Goal: Task Accomplishment & Management: Use online tool/utility

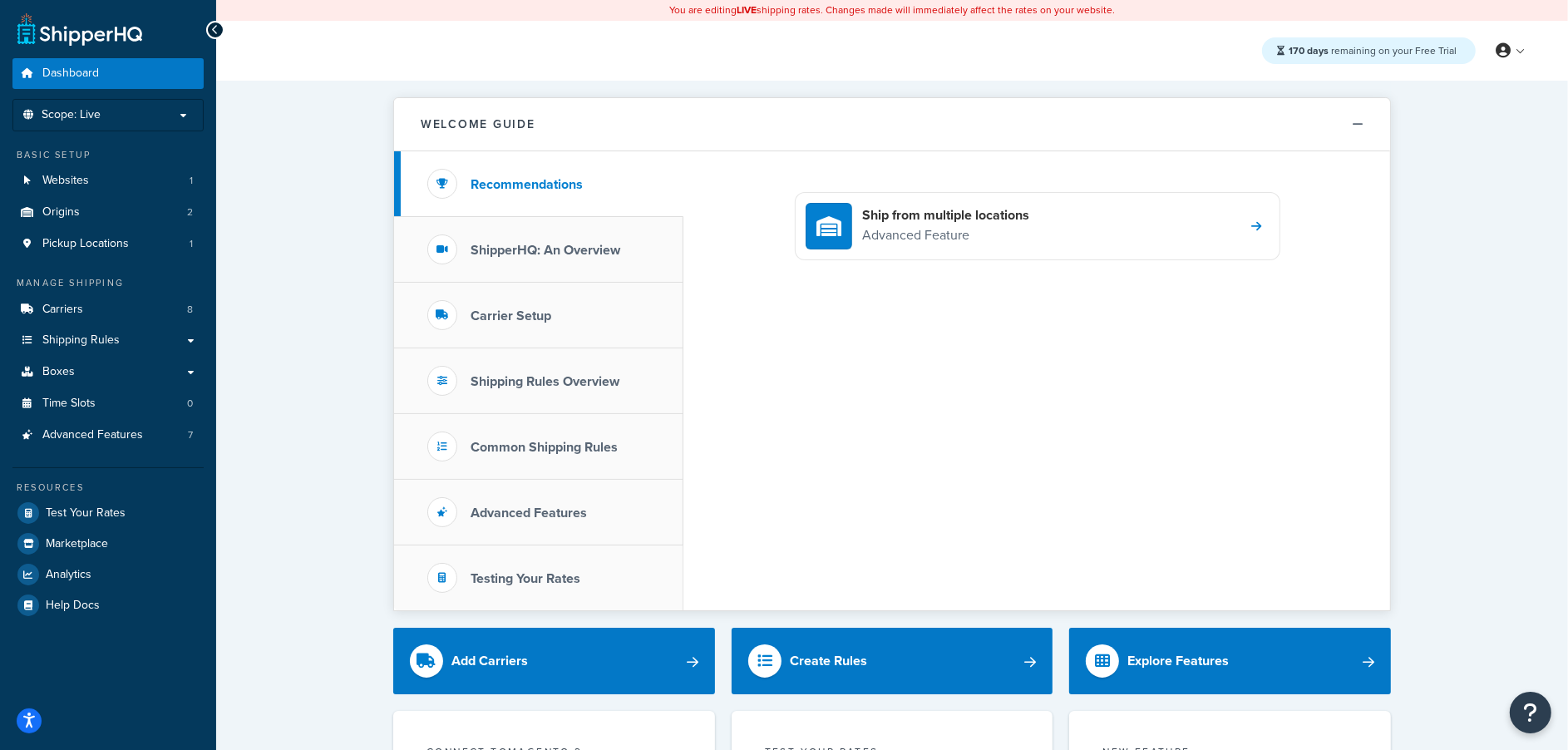
click at [113, 379] on link "Boxes" at bounding box center [108, 372] width 191 height 30
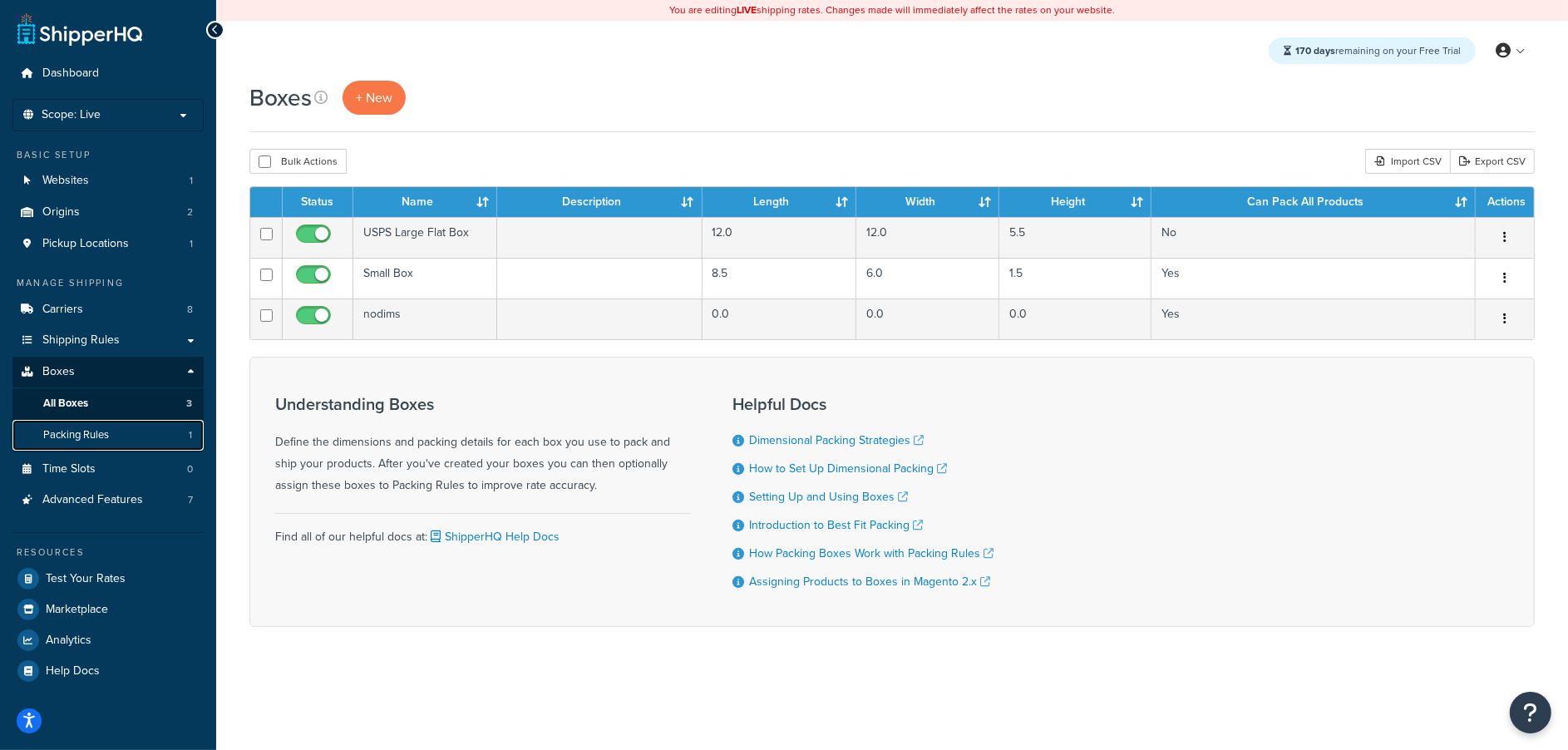
click at [132, 435] on link "Packing Rules 1" at bounding box center [108, 435] width 191 height 30
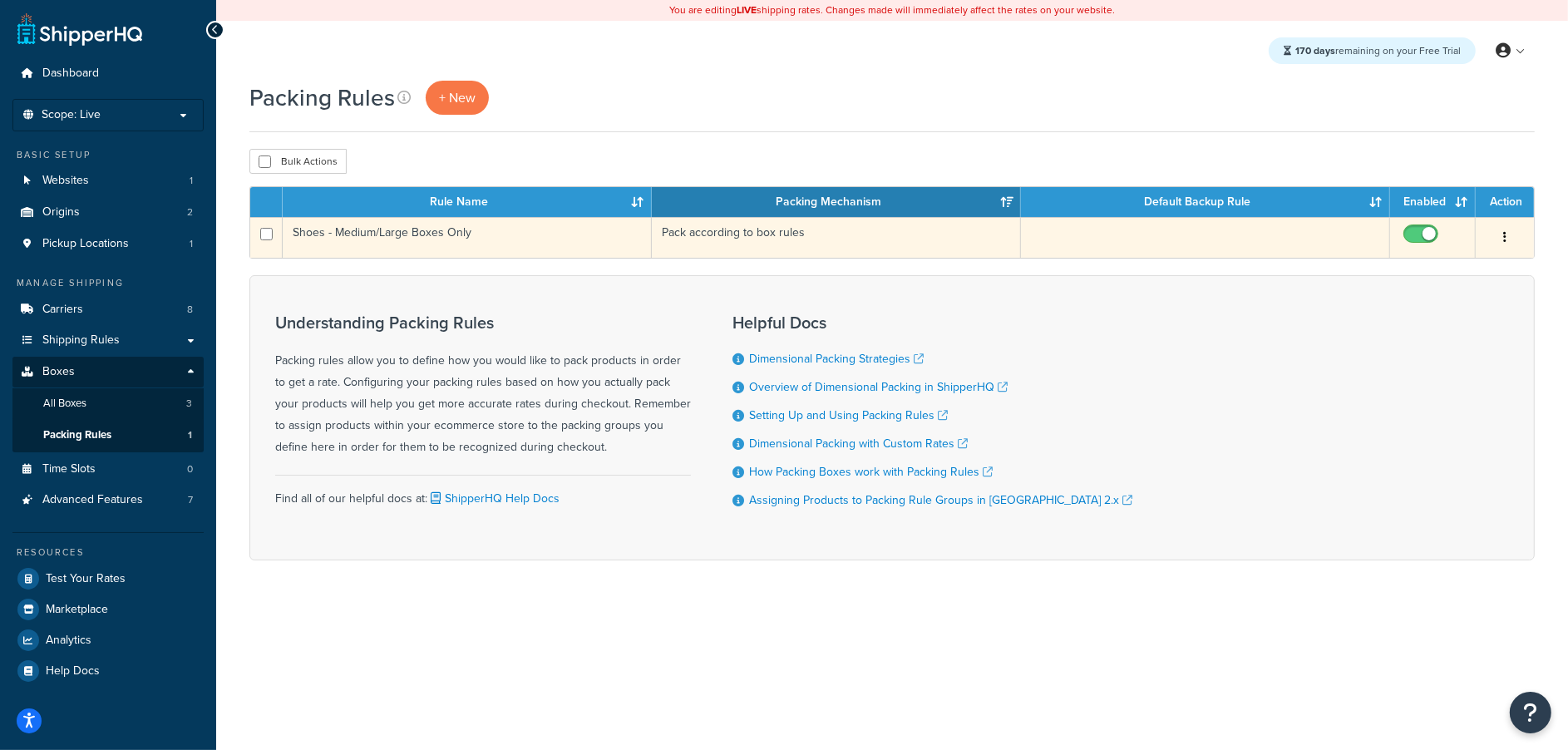
click at [416, 239] on td "Shoes - Medium/Large Boxes Only" at bounding box center [467, 237] width 369 height 41
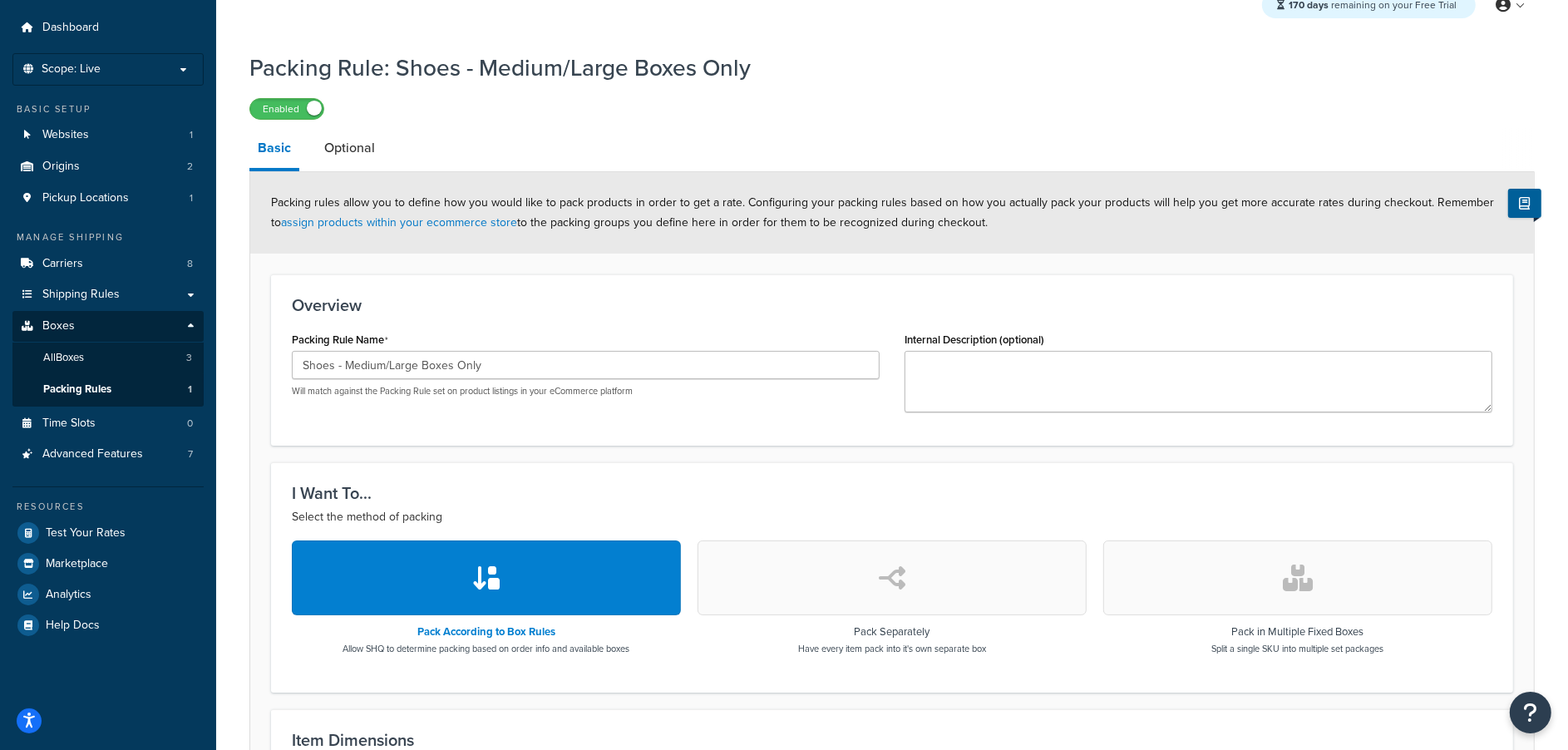
scroll to position [42, 0]
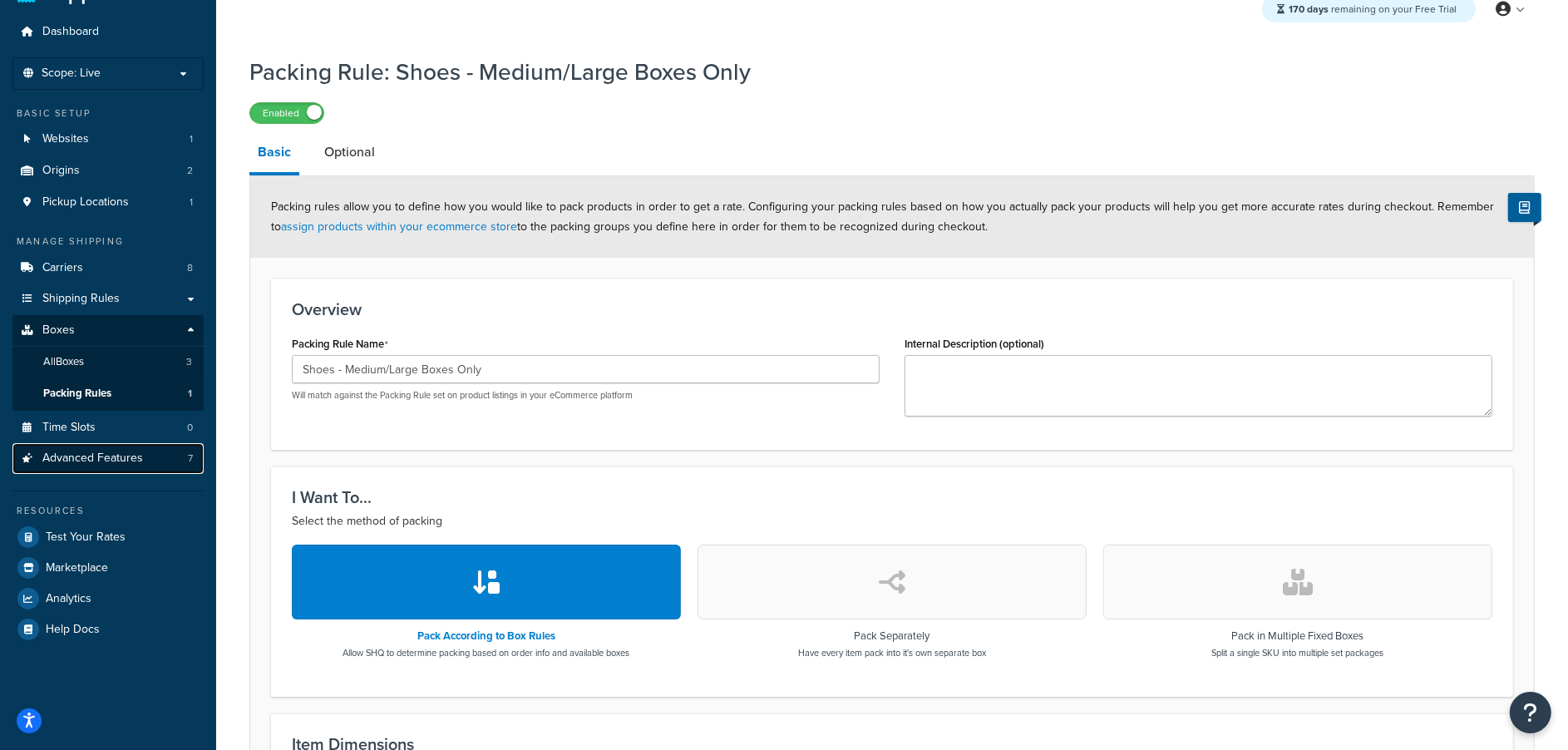
click at [54, 455] on span "Advanced Features" at bounding box center [92, 458] width 101 height 14
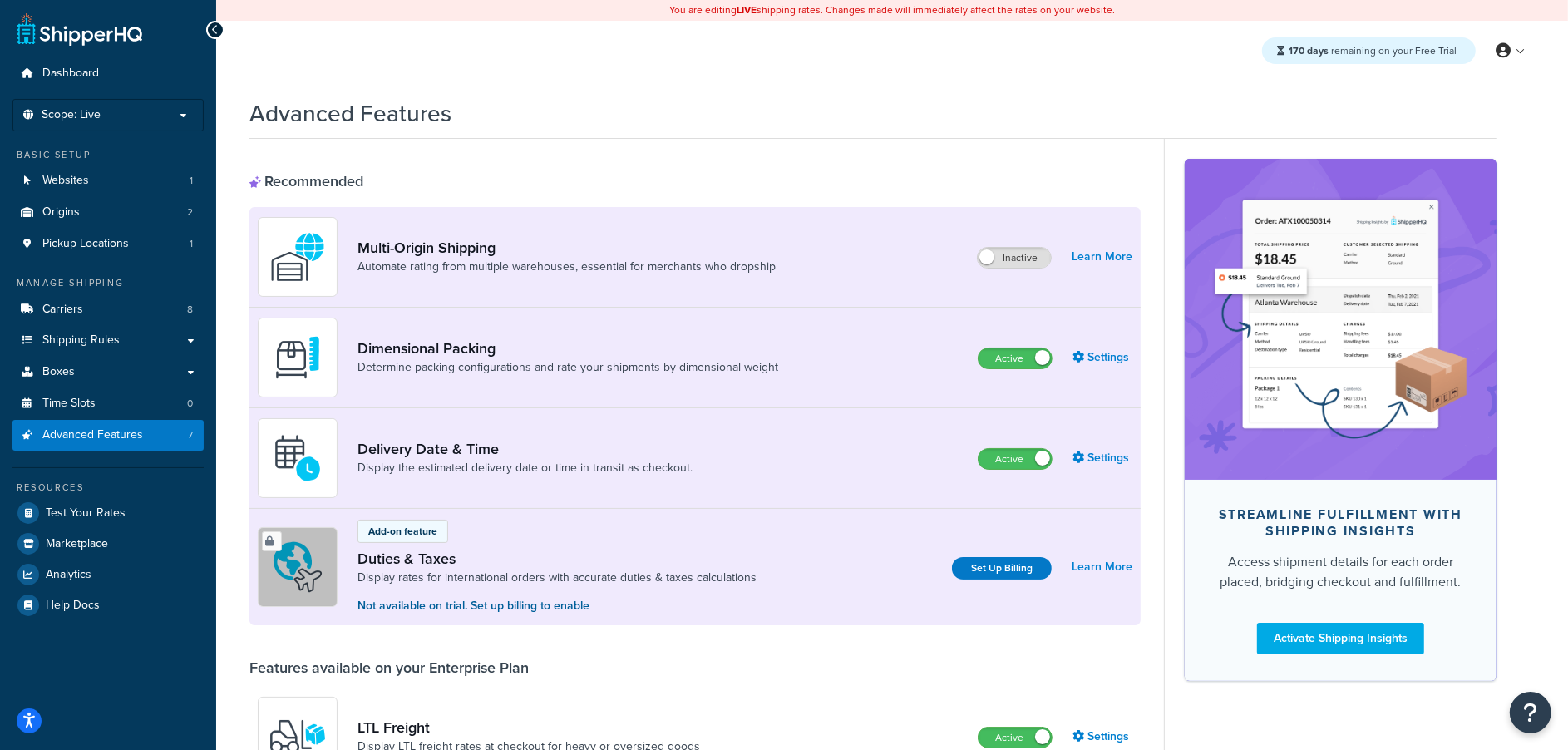
drag, startPoint x: 483, startPoint y: 175, endPoint x: 395, endPoint y: 177, distance: 88.0
click at [482, 175] on div "Recommended" at bounding box center [695, 182] width 891 height 18
click at [844, 205] on div "Recommended Multi-Origin Shipping Automate rating from multiple warehouses, ess…" at bounding box center [695, 399] width 891 height 453
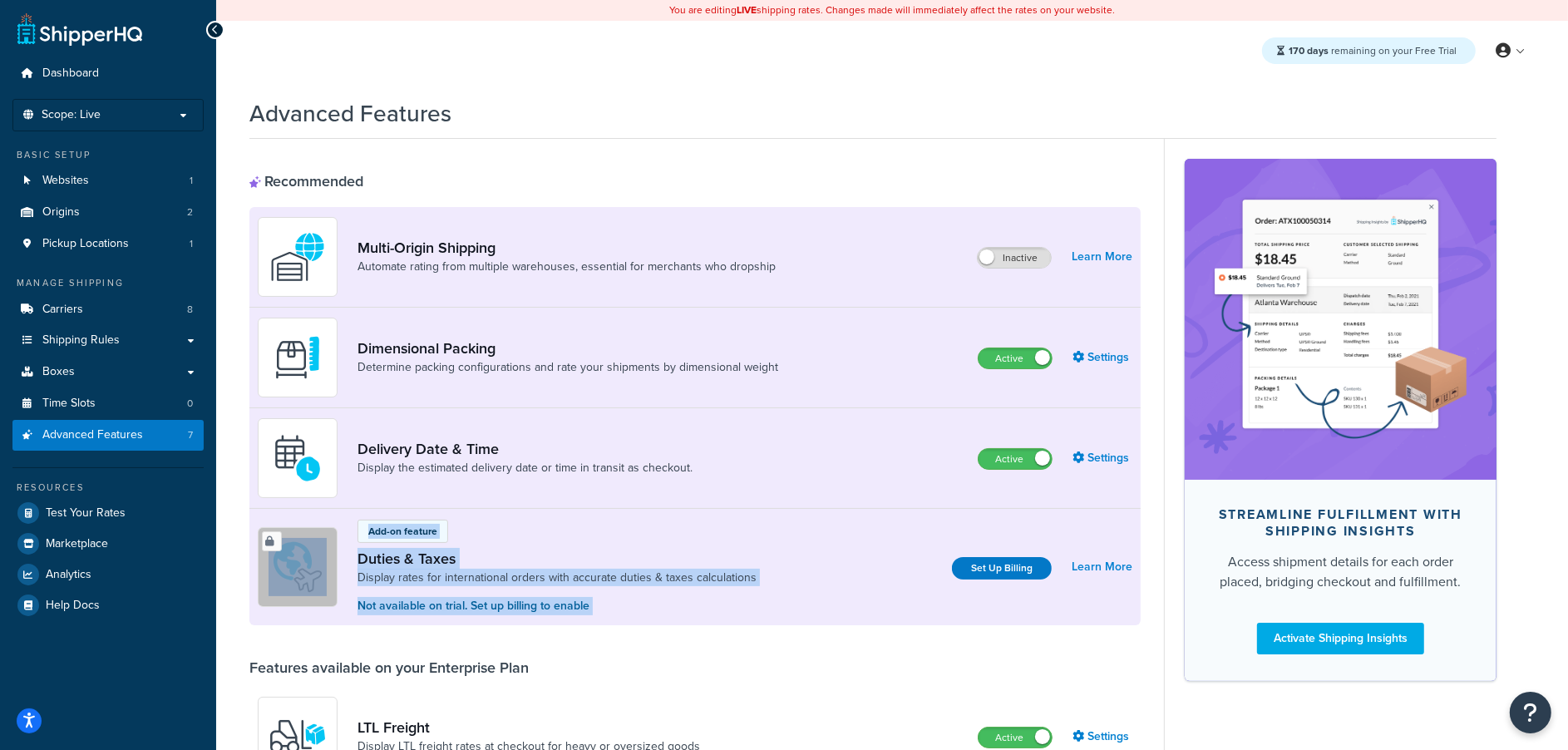
drag, startPoint x: 1063, startPoint y: 501, endPoint x: 1105, endPoint y: 591, distance: 99.3
click at [1009, 542] on div "Multi-Origin Shipping Automate rating from multiple warehouses, essential for m…" at bounding box center [695, 415] width 891 height 418
drag, startPoint x: 57, startPoint y: 375, endPoint x: 161, endPoint y: 388, distance: 104.8
click at [57, 375] on span "Boxes" at bounding box center [58, 372] width 32 height 14
